Goal: Task Accomplishment & Management: Use online tool/utility

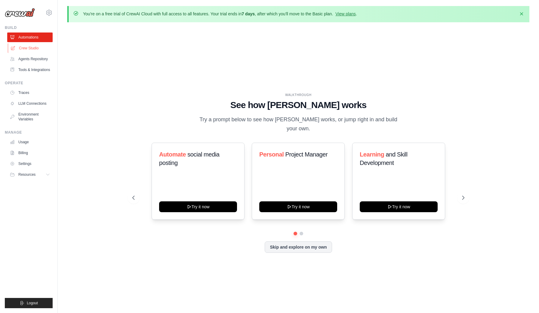
click at [29, 46] on link "Crew Studio" at bounding box center [30, 48] width 45 height 10
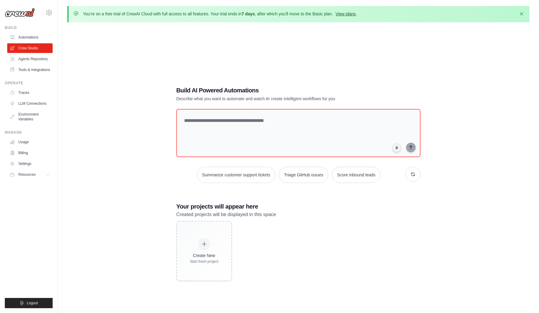
click at [346, 15] on link "View plans" at bounding box center [345, 13] width 20 height 5
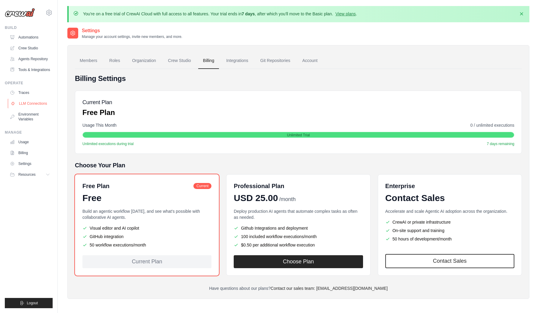
click at [37, 106] on link "LLM Connections" at bounding box center [30, 104] width 45 height 10
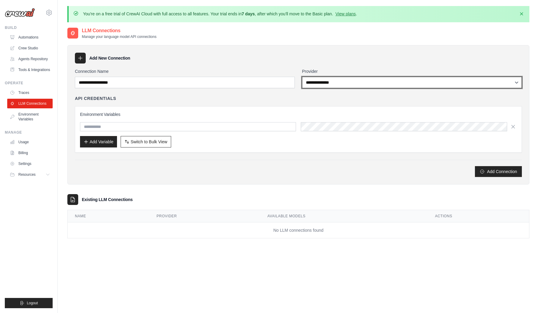
select select "*********"
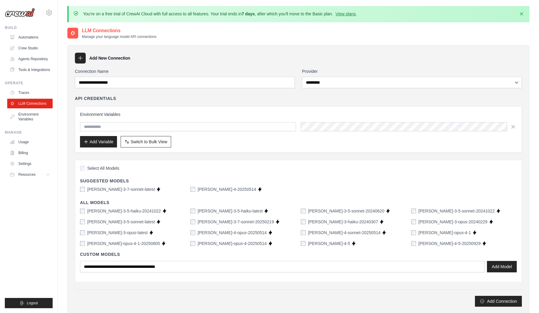
click at [265, 131] on div "Environment Variables Add Variable Switch to Bulk View Switch to Table View" at bounding box center [298, 129] width 436 height 36
click at [19, 94] on link "Traces" at bounding box center [30, 93] width 45 height 10
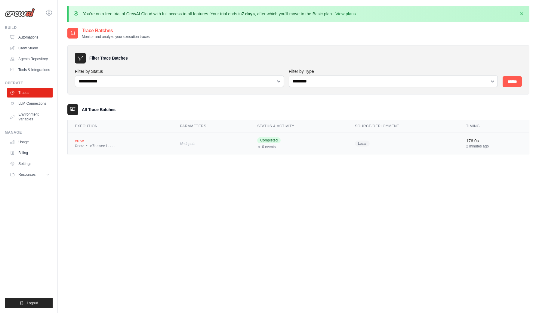
click at [82, 141] on div "crew" at bounding box center [120, 141] width 90 height 6
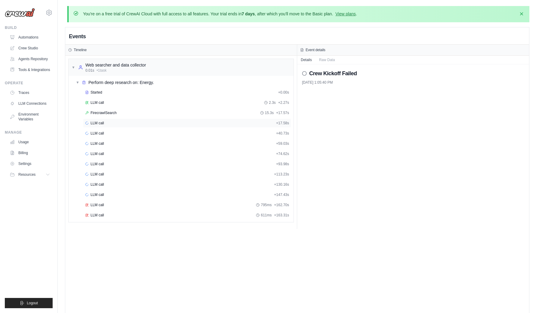
click at [89, 122] on div "LLM call" at bounding box center [94, 123] width 19 height 5
click at [333, 56] on button "Messages" at bounding box center [327, 59] width 24 height 8
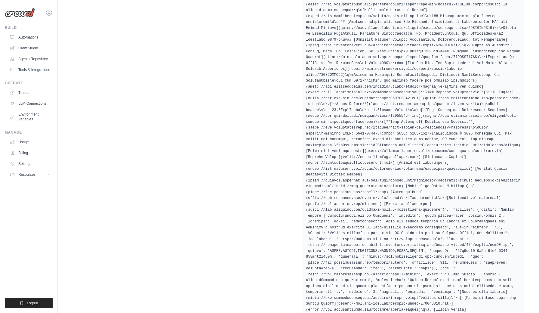
scroll to position [1283, 0]
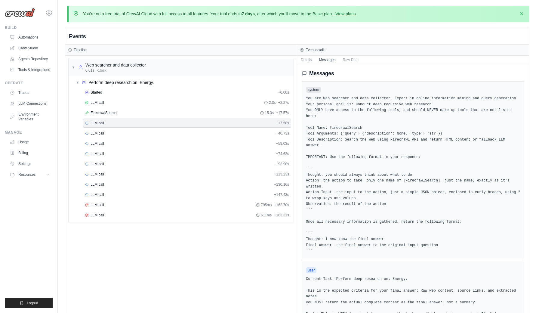
scroll to position [0, 0]
click at [220, 193] on div "LLM call + 147.43s" at bounding box center [187, 194] width 204 height 5
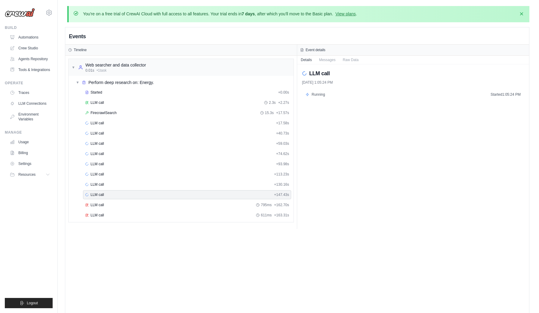
click at [308, 96] on icon at bounding box center [307, 95] width 4 height 4
click at [316, 94] on span "Running" at bounding box center [318, 94] width 14 height 5
click at [325, 61] on button "Messages" at bounding box center [327, 59] width 24 height 8
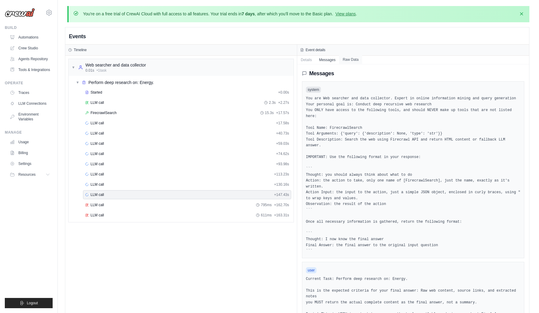
click at [352, 58] on button "Raw Data" at bounding box center [350, 59] width 23 height 8
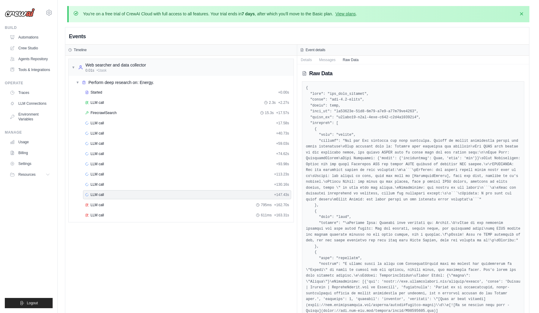
click at [306, 64] on div "Details Messages Raw Data" at bounding box center [413, 60] width 232 height 9
click at [308, 63] on button "Details" at bounding box center [306, 59] width 18 height 8
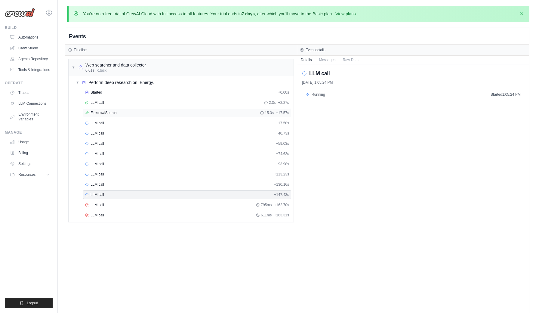
click at [234, 114] on div "FirecrawlSearch 15.3s + 17.57s" at bounding box center [187, 112] width 204 height 5
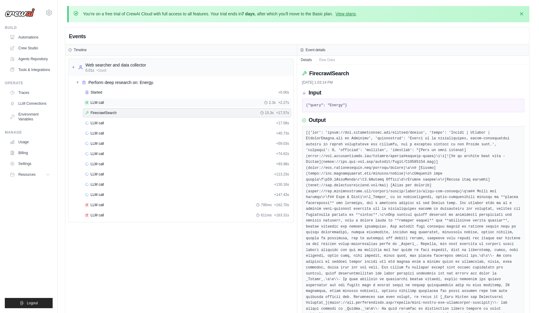
click at [213, 102] on div "LLM call 2.3s + 2.27s" at bounding box center [187, 102] width 204 height 5
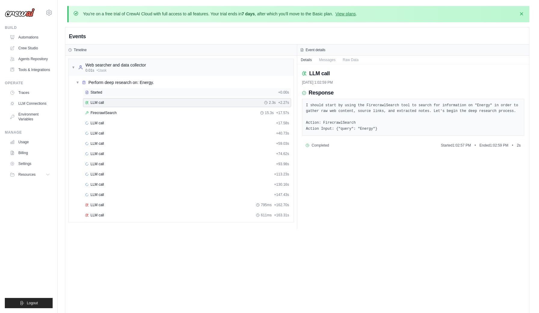
click at [207, 91] on div "Started" at bounding box center [180, 92] width 191 height 5
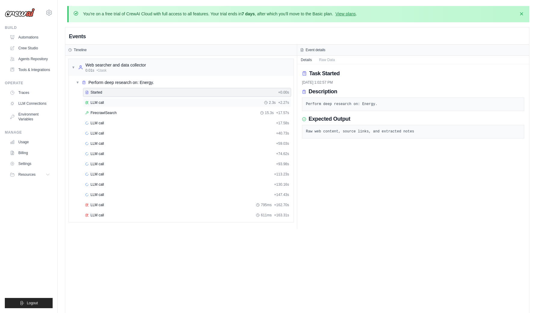
click at [203, 98] on div "LLM call 2.3s + 2.27s" at bounding box center [187, 102] width 208 height 9
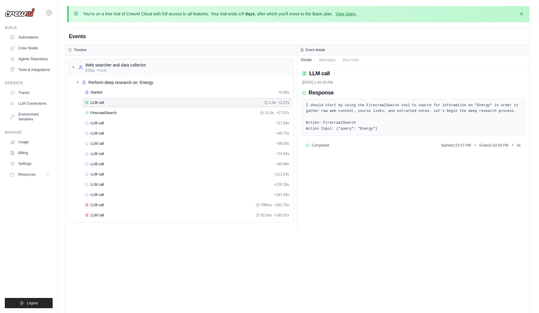
click at [197, 105] on div "LLM call 2.3s + 2.27s" at bounding box center [187, 102] width 208 height 9
click at [192, 111] on div "FirecrawlSearch 15.3s + 17.57s" at bounding box center [187, 112] width 204 height 5
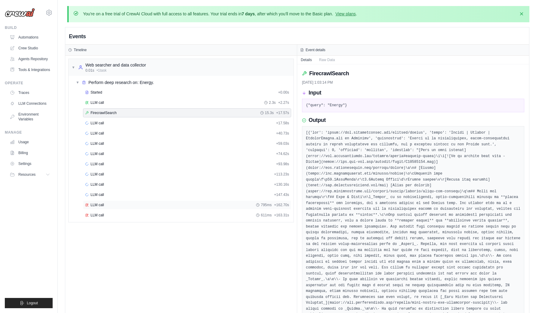
click at [169, 205] on div "LLM call 795ms + 162.70s" at bounding box center [187, 204] width 204 height 5
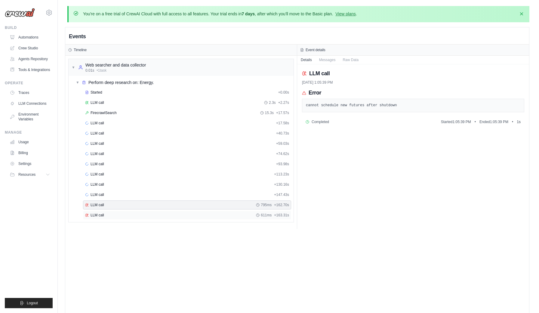
click at [167, 211] on div "LLM call 611ms + 163.31s" at bounding box center [187, 214] width 208 height 9
click at [37, 27] on div "Build" at bounding box center [29, 27] width 48 height 5
